Goal: Complete application form

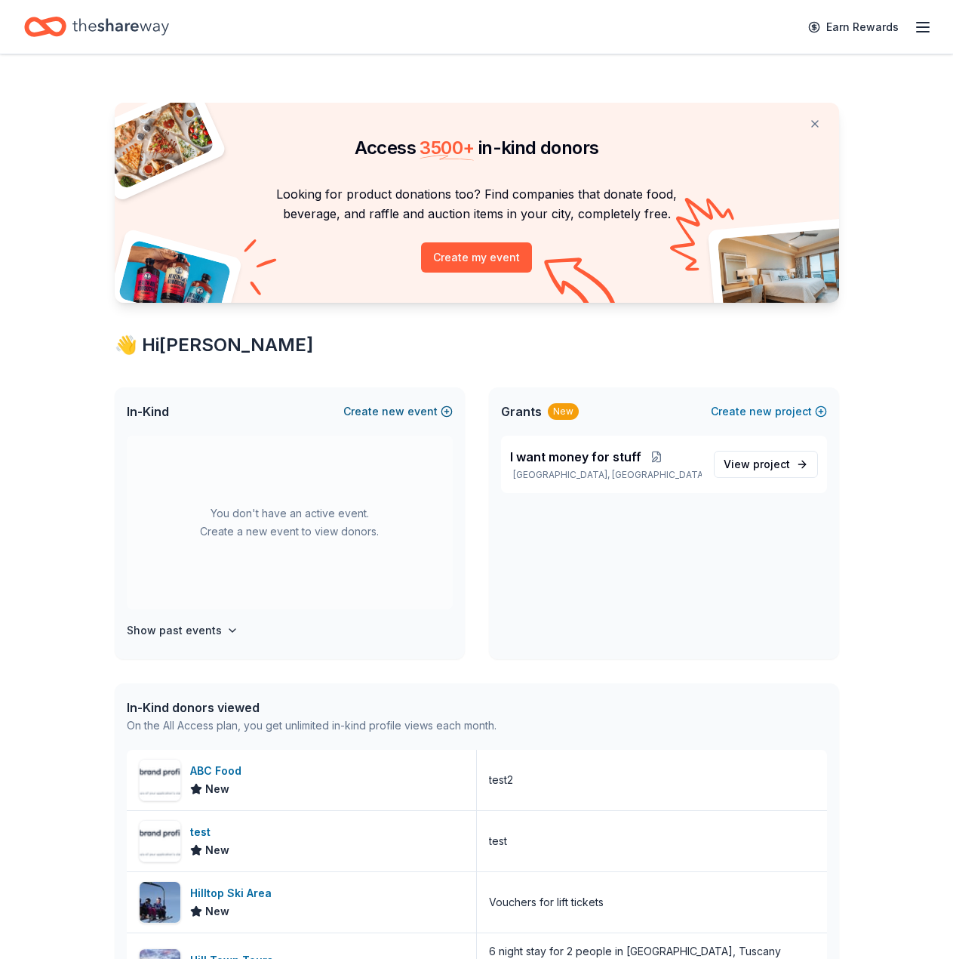
click at [430, 412] on button "Create new event" at bounding box center [397, 411] width 109 height 18
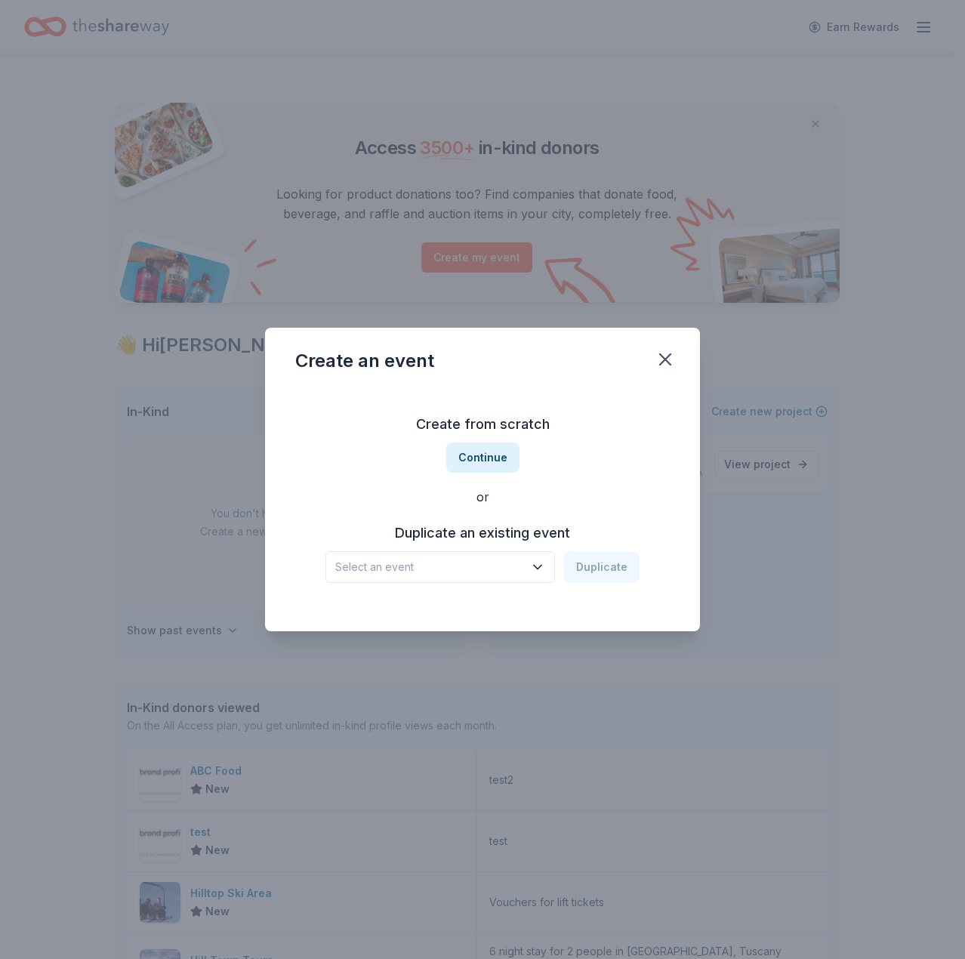
click at [537, 564] on icon "button" at bounding box center [537, 566] width 15 height 15
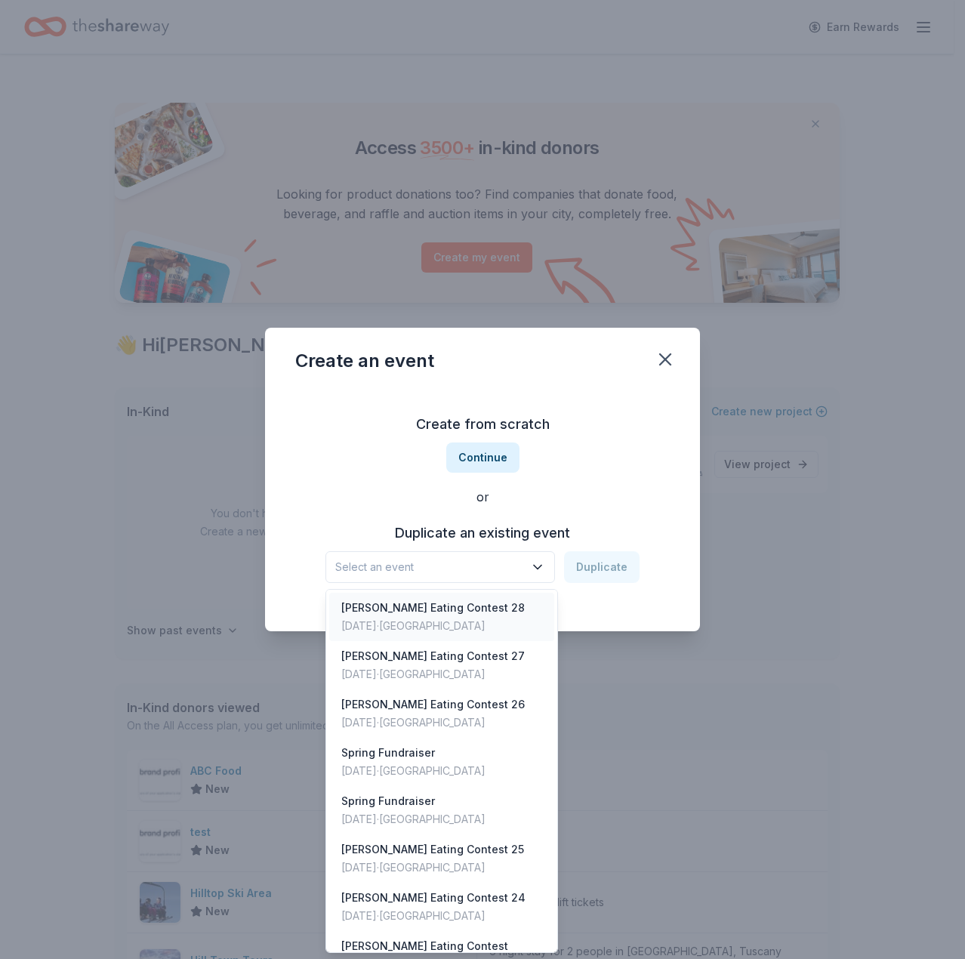
click at [482, 624] on div "Aug 27, 2025 · SF Bay Area" at bounding box center [432, 626] width 183 height 18
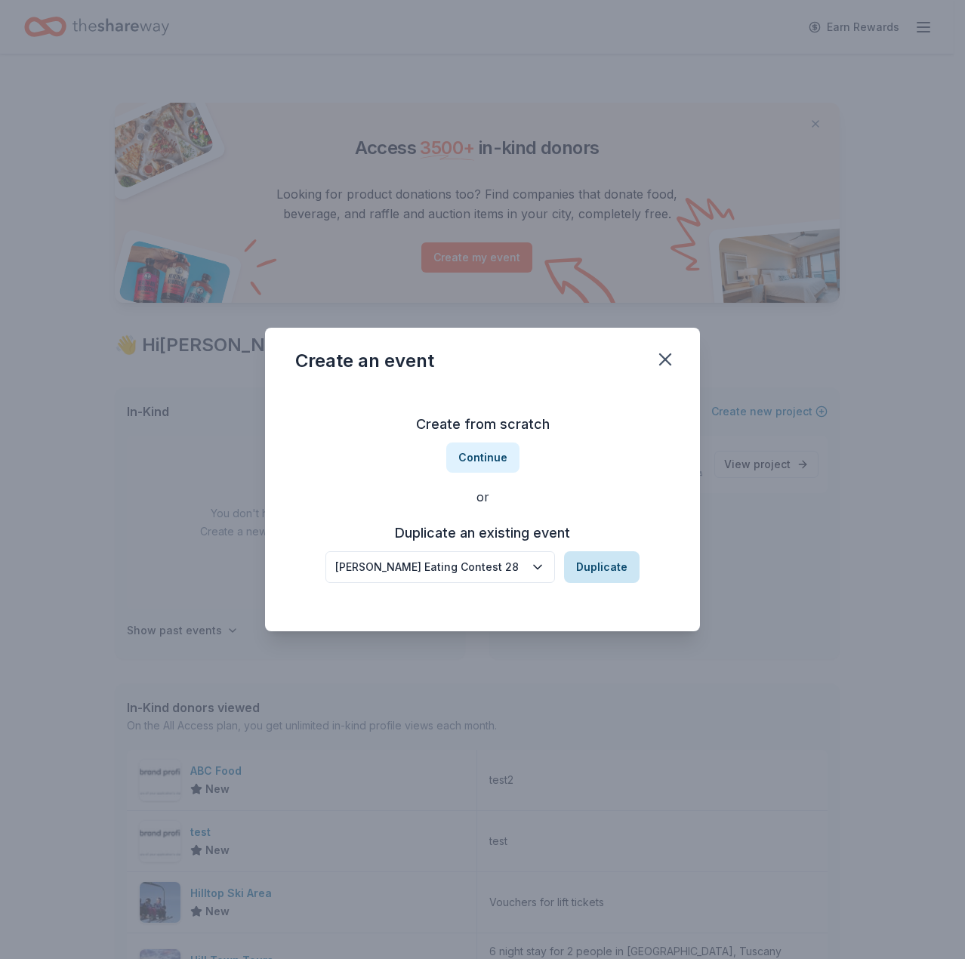
click at [596, 571] on button "Duplicate" at bounding box center [601, 567] width 75 height 32
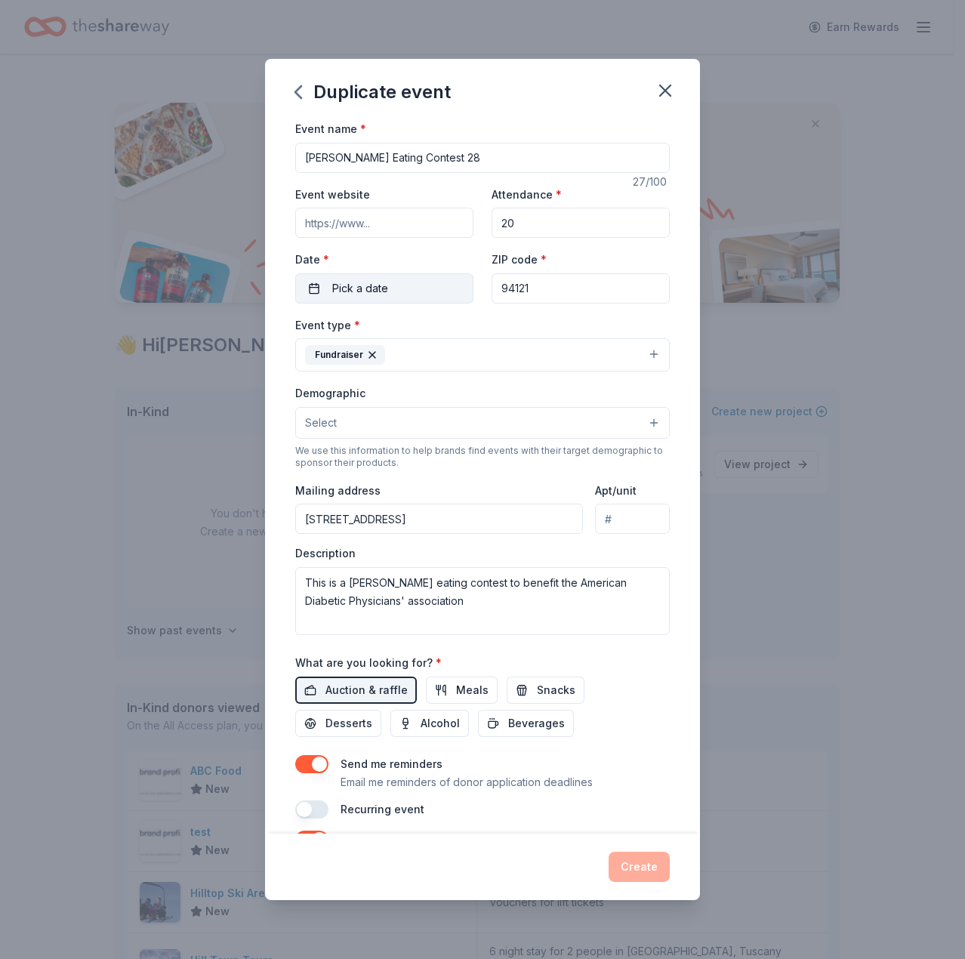
click at [335, 285] on span "Pick a date" at bounding box center [360, 288] width 56 height 18
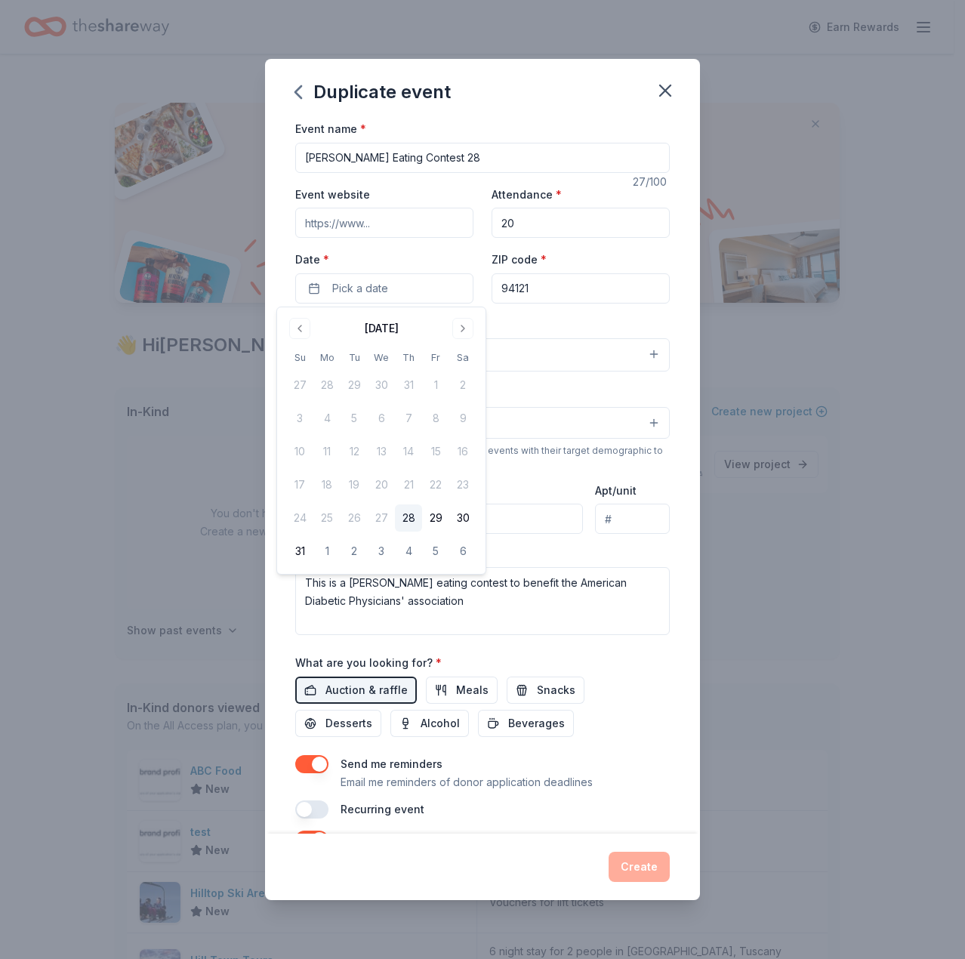
click at [414, 513] on button "28" at bounding box center [408, 517] width 27 height 27
click at [622, 861] on button "Create" at bounding box center [638, 867] width 61 height 30
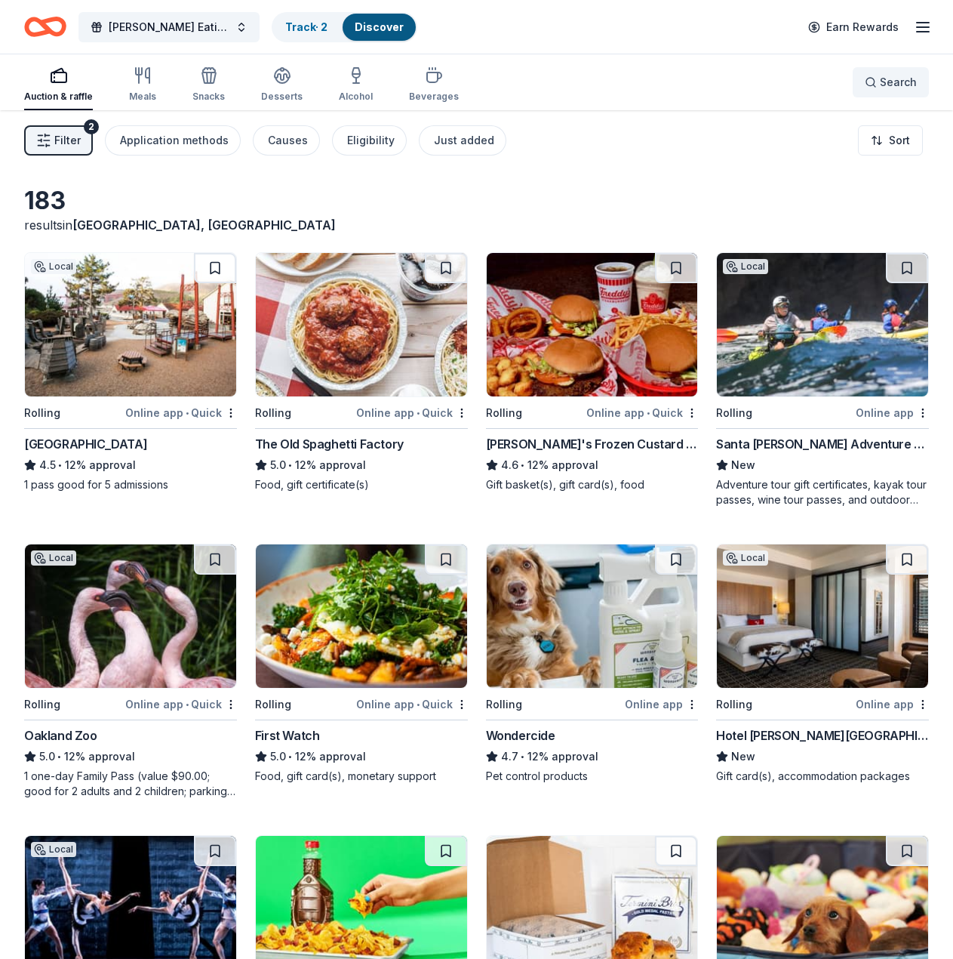
click at [864, 78] on button "Search" at bounding box center [891, 82] width 76 height 30
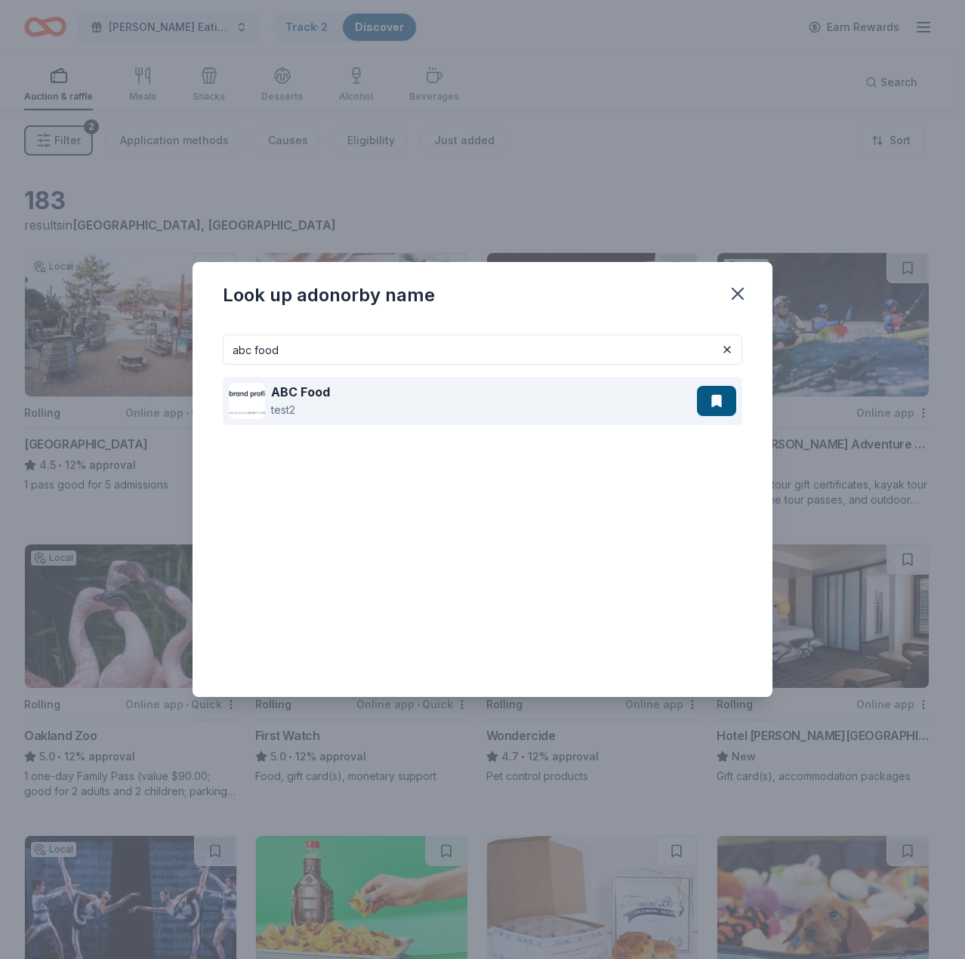
type input "abc food"
click at [468, 400] on div "ABC Food test2" at bounding box center [463, 401] width 468 height 48
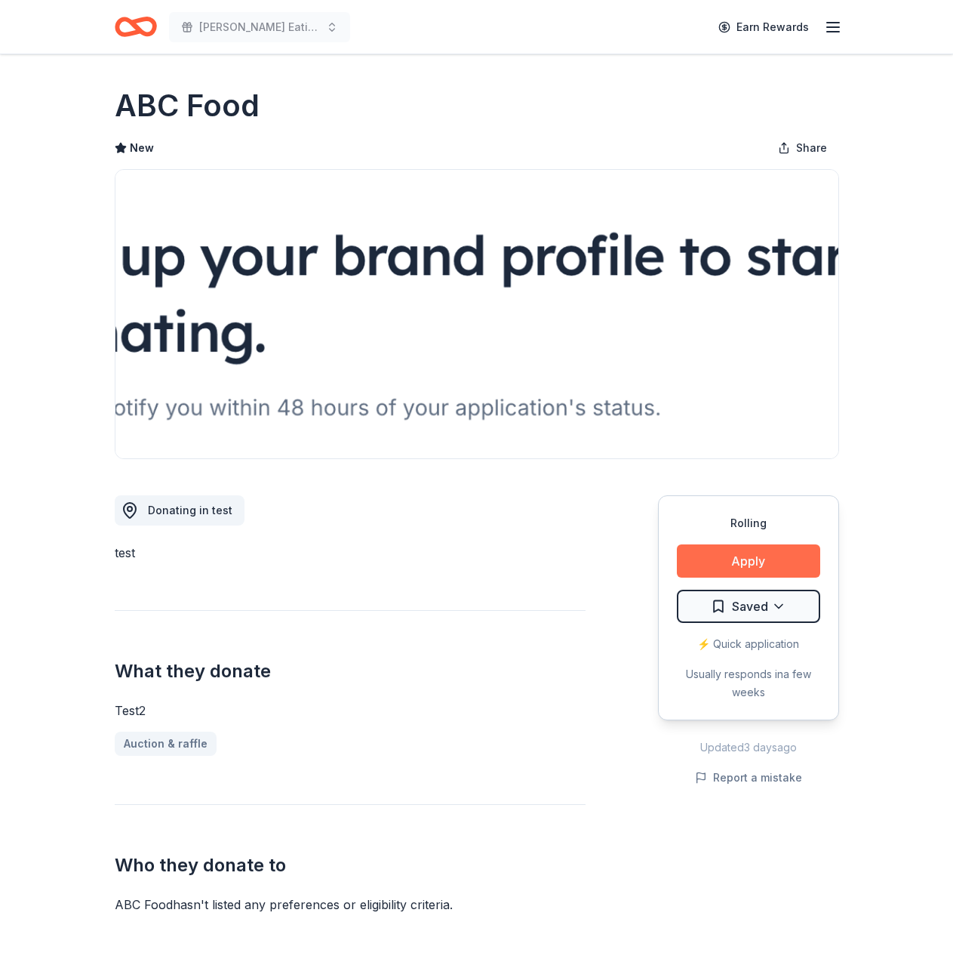
click at [723, 552] on button "Apply" at bounding box center [748, 560] width 143 height 33
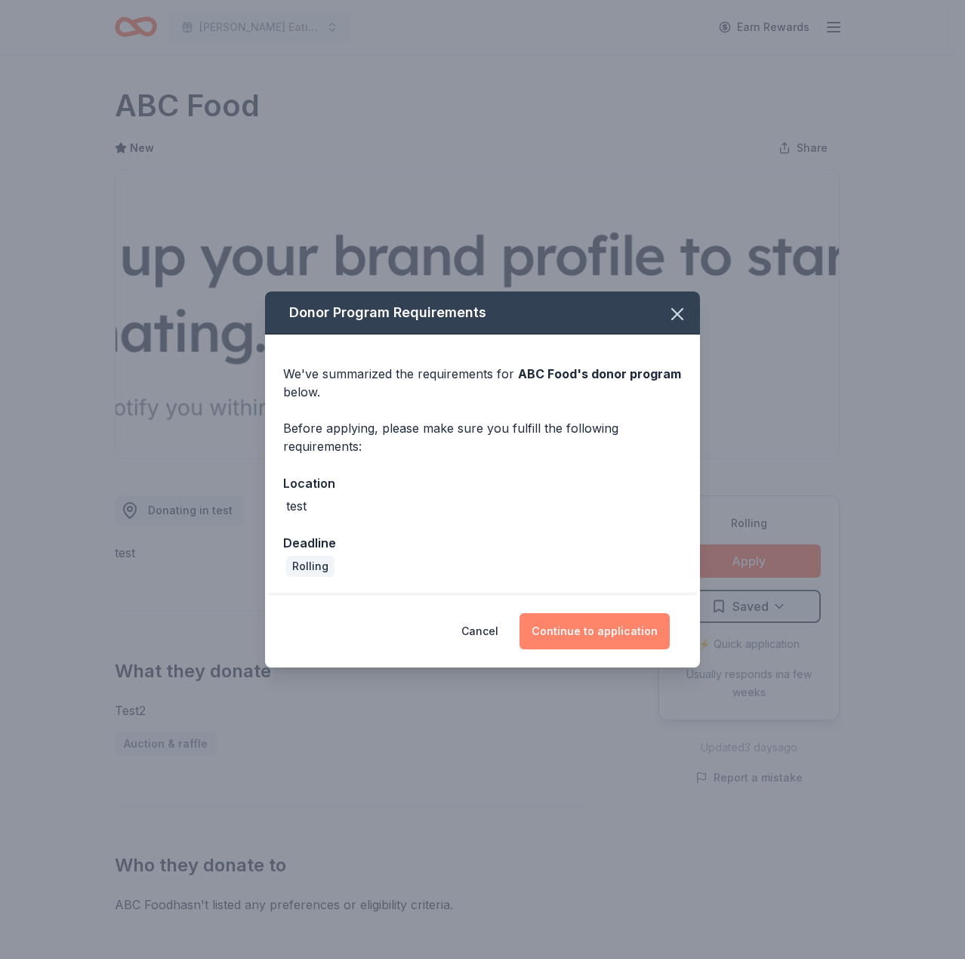
click at [647, 621] on button "Continue to application" at bounding box center [594, 631] width 150 height 36
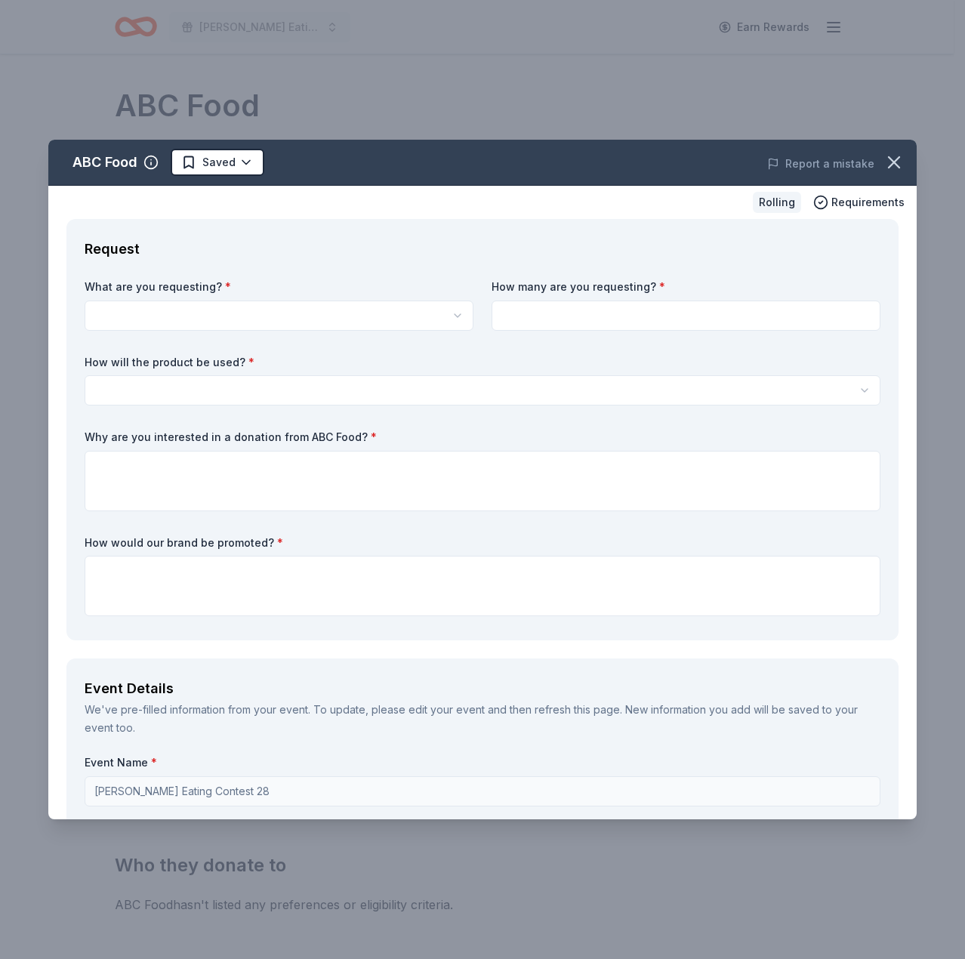
click at [346, 319] on html "[PERSON_NAME] Eating Contest 28 Earn Rewards Rolling Share ABC Food New Share D…" at bounding box center [482, 479] width 965 height 959
select select "test2"
click at [581, 322] on input at bounding box center [685, 315] width 389 height 30
type input "1"
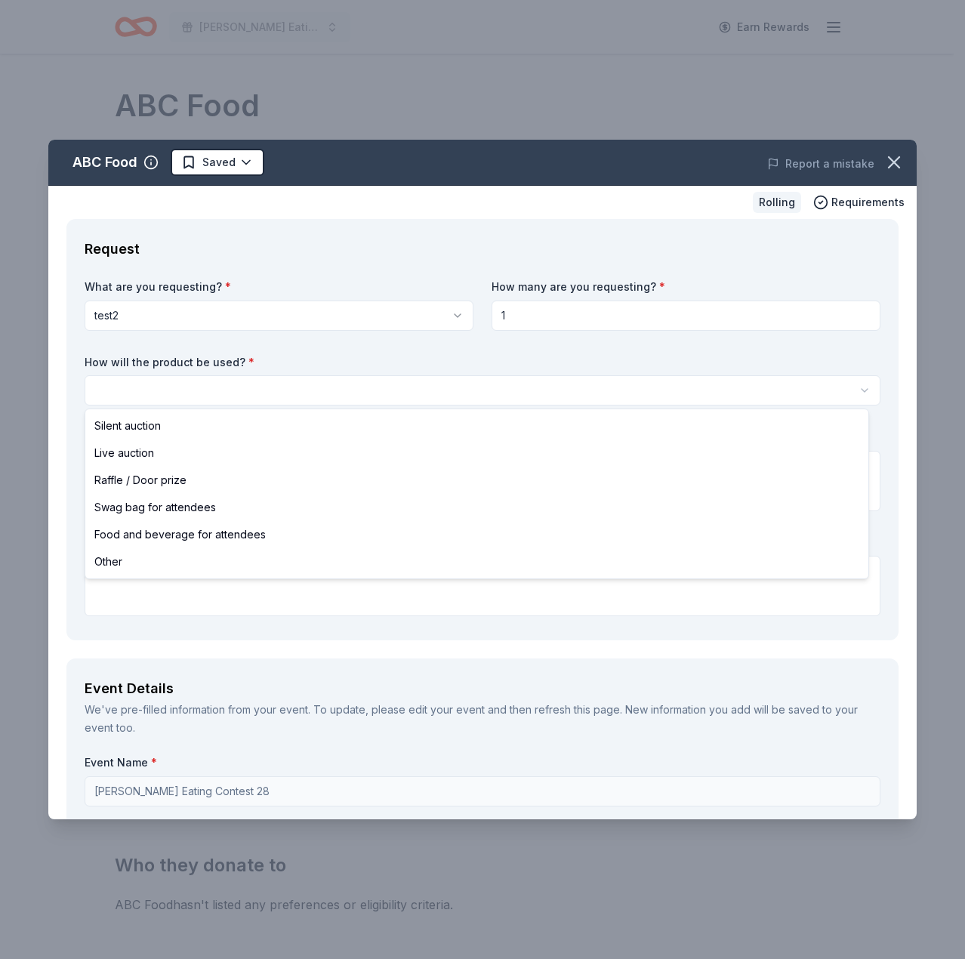
click at [507, 402] on body "[PERSON_NAME] Eating Contest 28 Earn Rewards Rolling Share ABC Food New Share D…" at bounding box center [476, 479] width 953 height 959
select select "liveAuction"
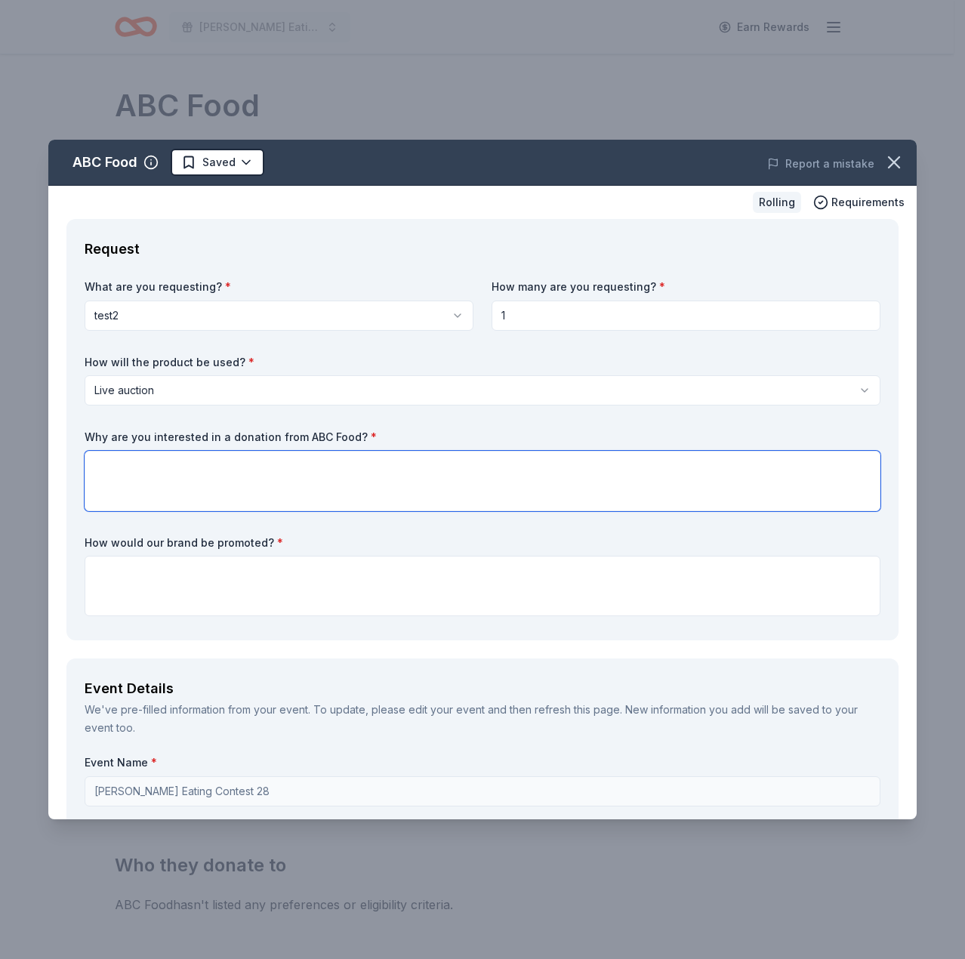
click at [492, 489] on textarea at bounding box center [483, 481] width 796 height 60
type textarea "because"
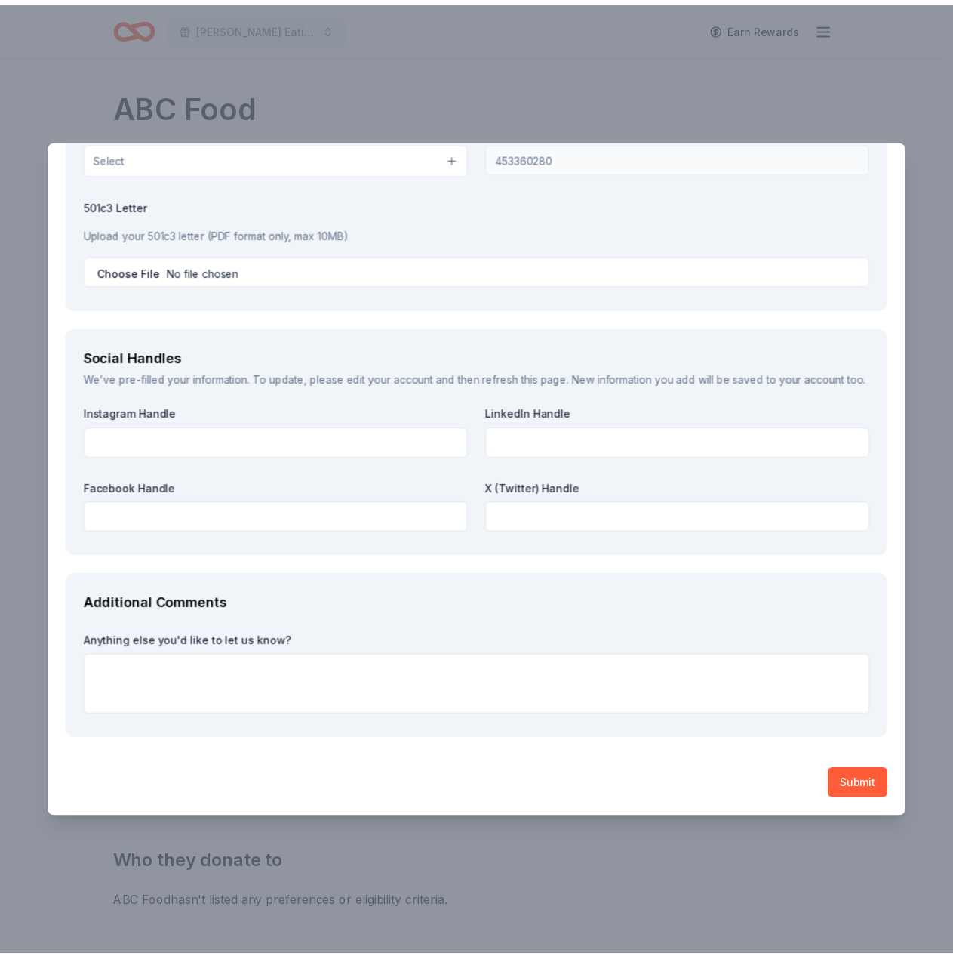
scroll to position [1622, 0]
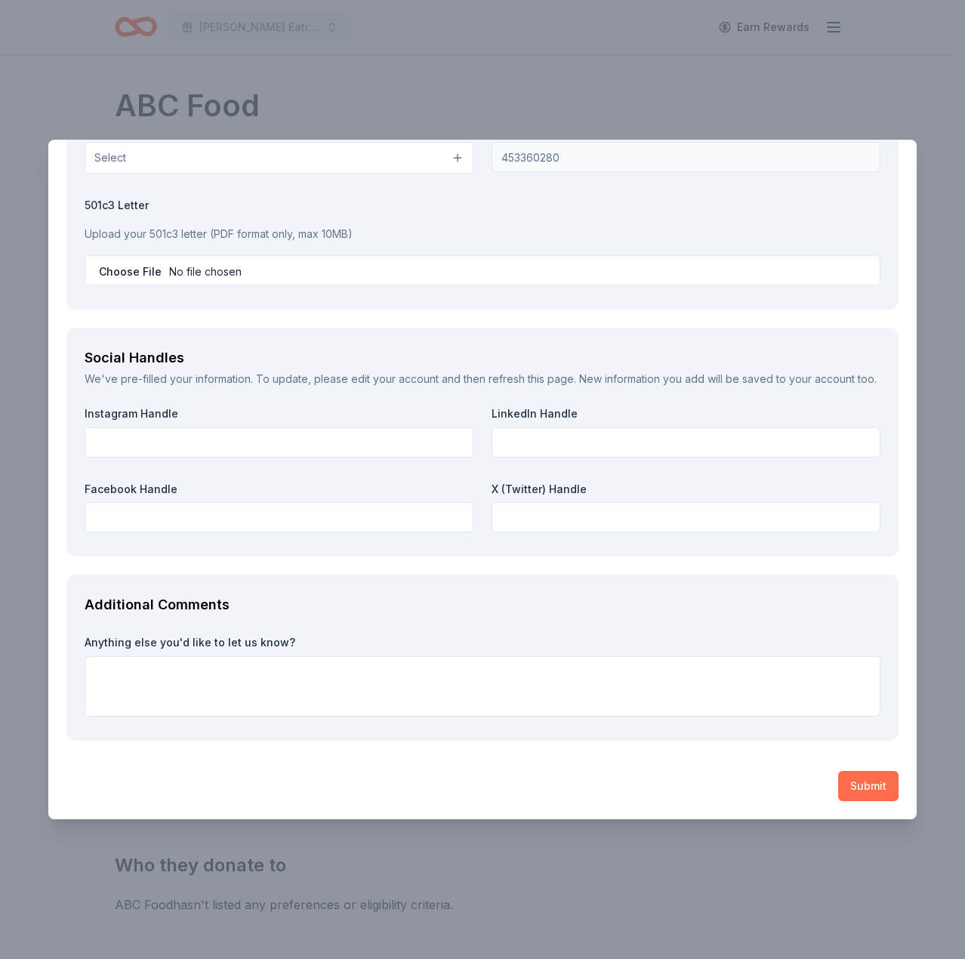
type textarea "because"
click at [867, 790] on button "Submit" at bounding box center [868, 786] width 60 height 30
